Goal: Task Accomplishment & Management: Use online tool/utility

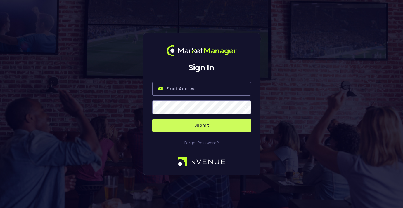
type input "salim@nvenue.com"
click at [201, 126] on button "Submit" at bounding box center [201, 125] width 99 height 13
click at [234, 123] on button "Submit" at bounding box center [201, 125] width 99 height 13
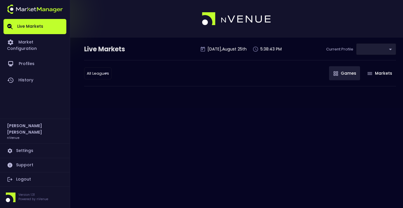
type input "0d810fa5-e353-4d9c-b11d-31f095cae871"
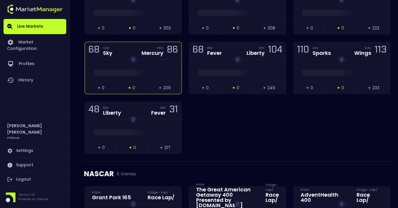
scroll to position [344, 0]
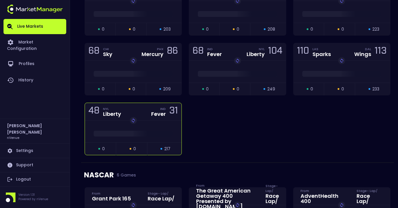
click at [141, 110] on div "48 NYL Liberty IND Fever 31" at bounding box center [133, 112] width 97 height 18
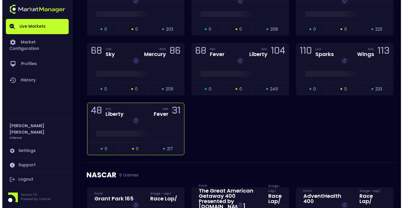
scroll to position [0, 0]
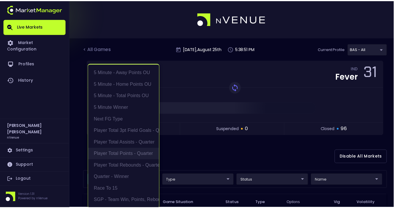
scroll to position [1, 0]
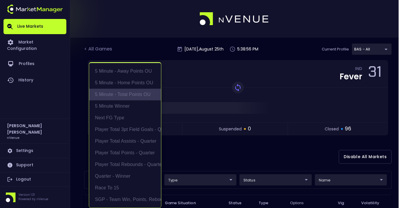
click at [116, 97] on li "5 Minute - Total Points OU" at bounding box center [125, 95] width 72 height 12
type input "5 Minute - Total Points OU"
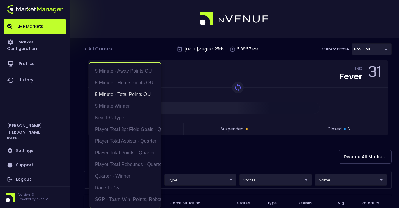
click at [187, 152] on div at bounding box center [201, 104] width 403 height 208
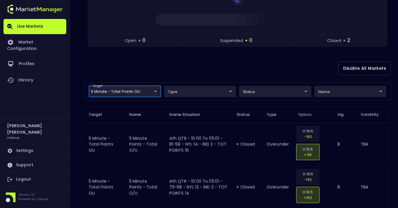
scroll to position [111, 0]
